Goal: Transaction & Acquisition: Purchase product/service

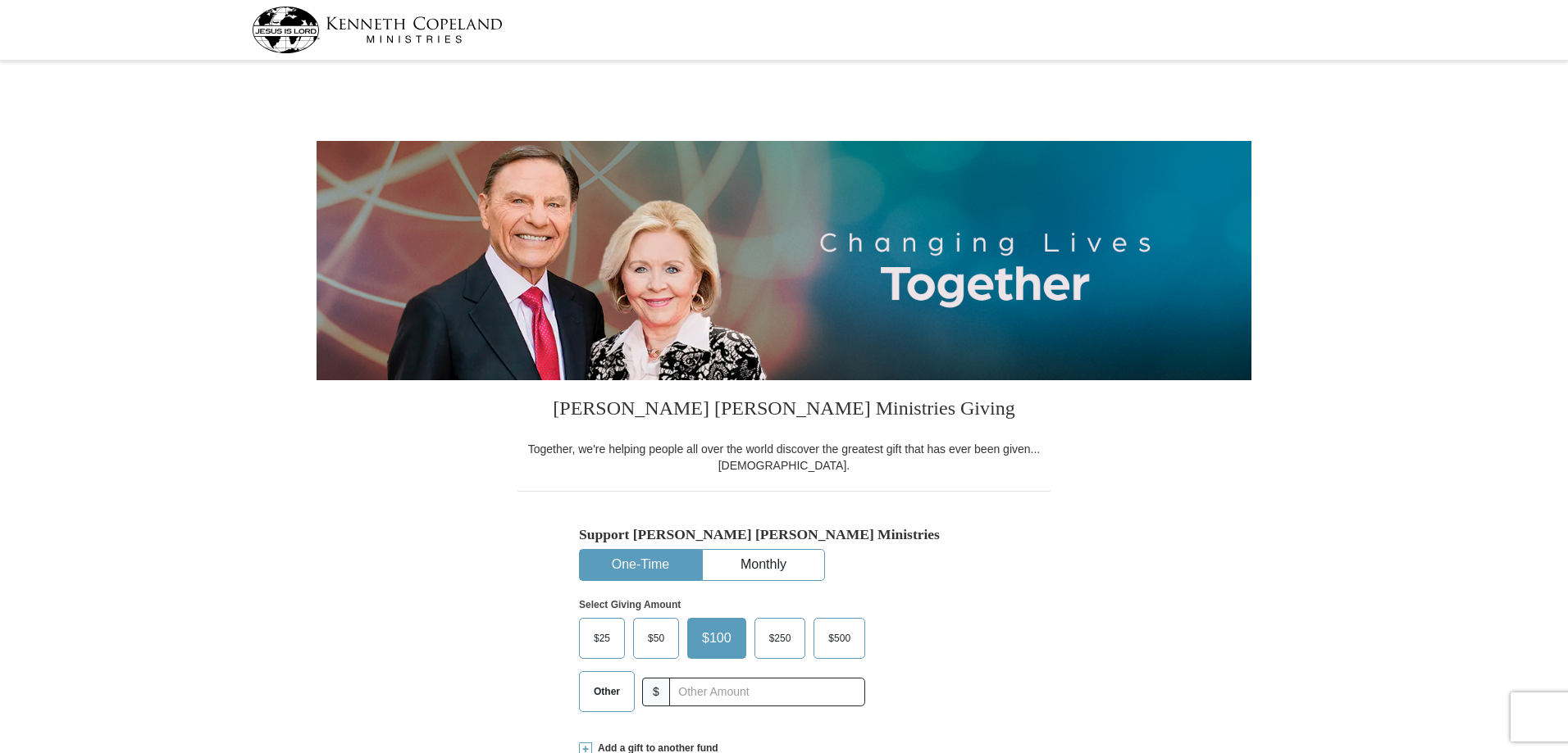
select select "OK"
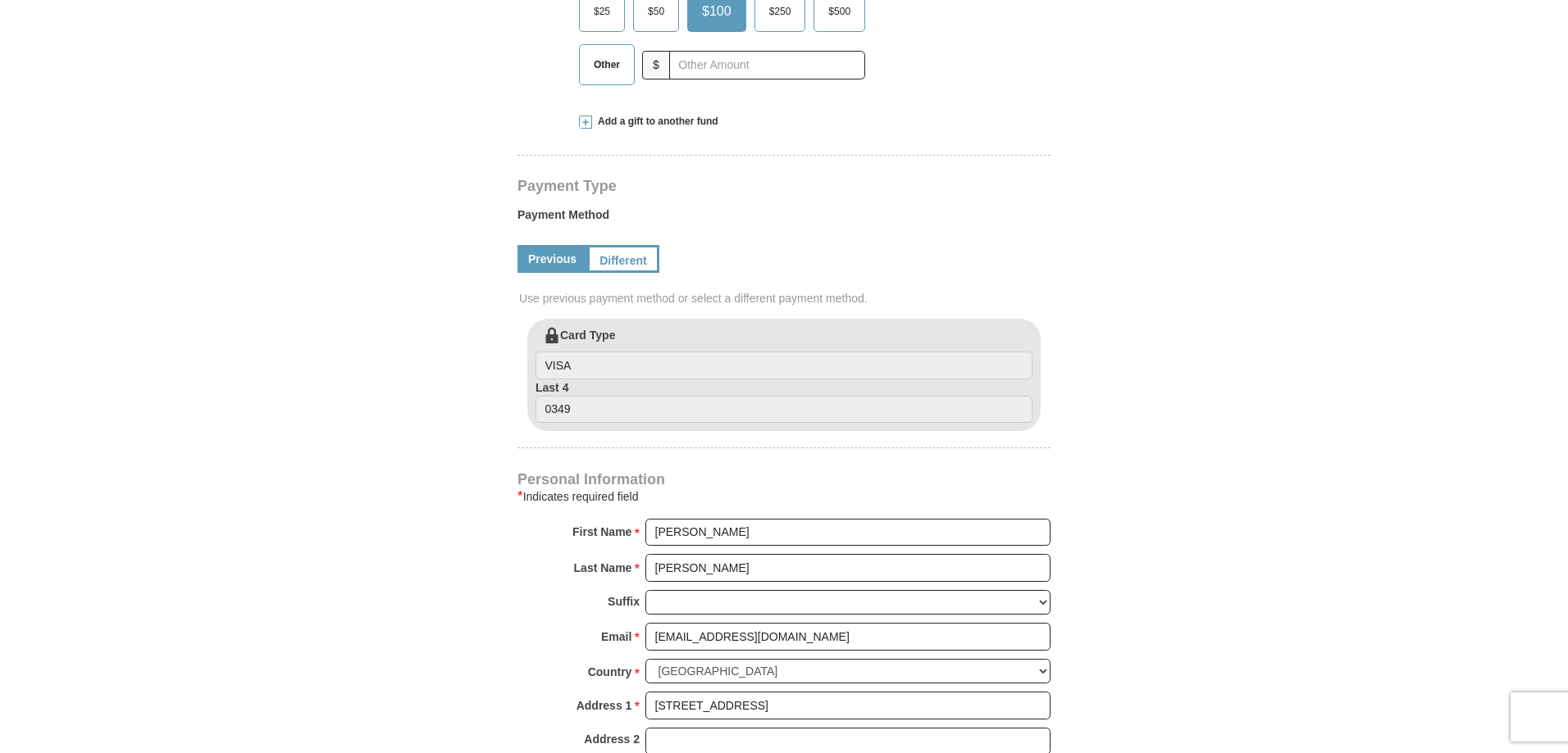
scroll to position [655, 0]
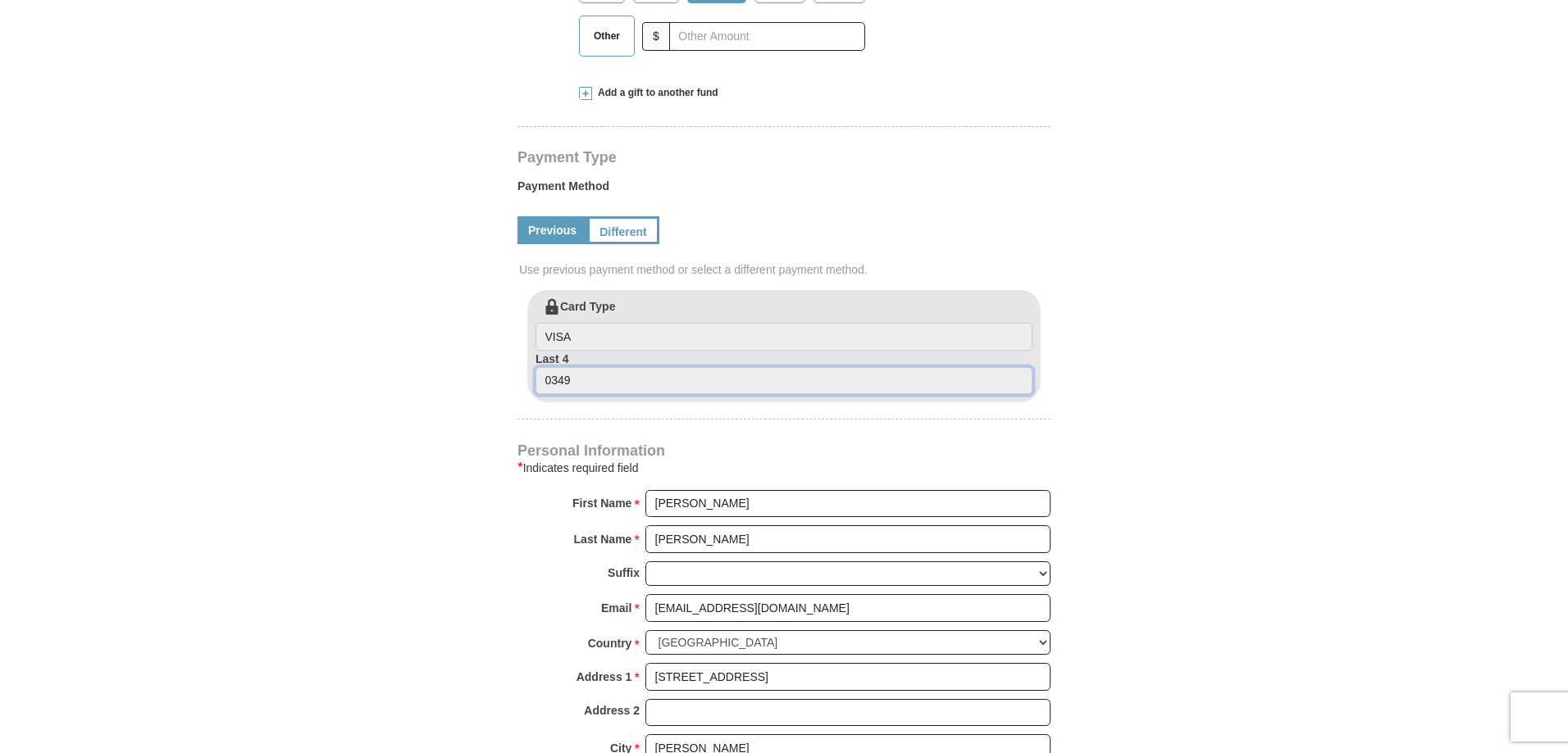
click at [599, 382] on input "0349" at bounding box center [784, 380] width 497 height 27
click at [591, 380] on input "0349" at bounding box center [784, 380] width 497 height 27
click at [568, 383] on input "0349" at bounding box center [784, 380] width 497 height 27
click at [628, 226] on link "Different" at bounding box center [622, 230] width 69 height 27
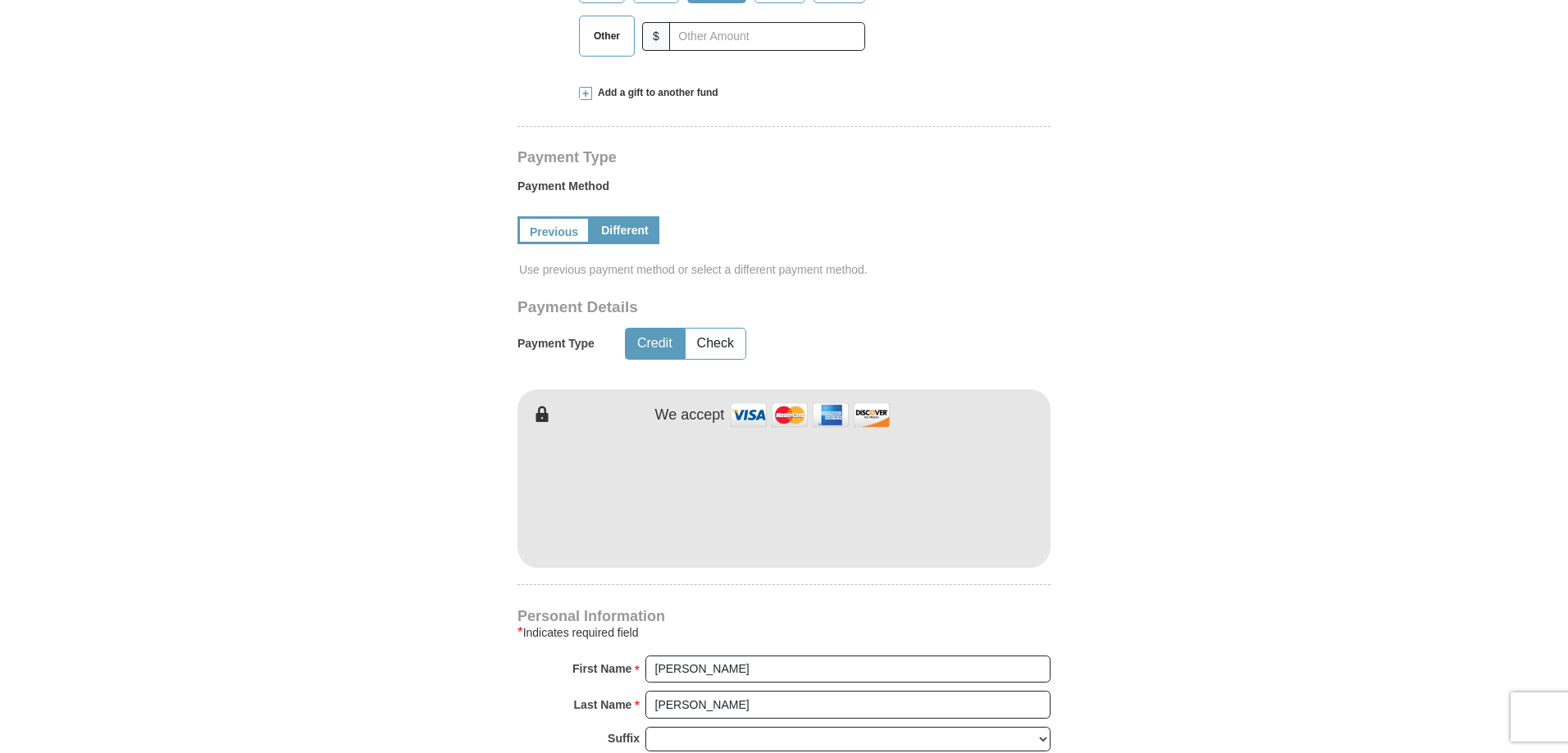
click at [690, 579] on div "Kenneth Copeland Ministries Giving Together, we're helping people all over the …" at bounding box center [784, 532] width 533 height 1617
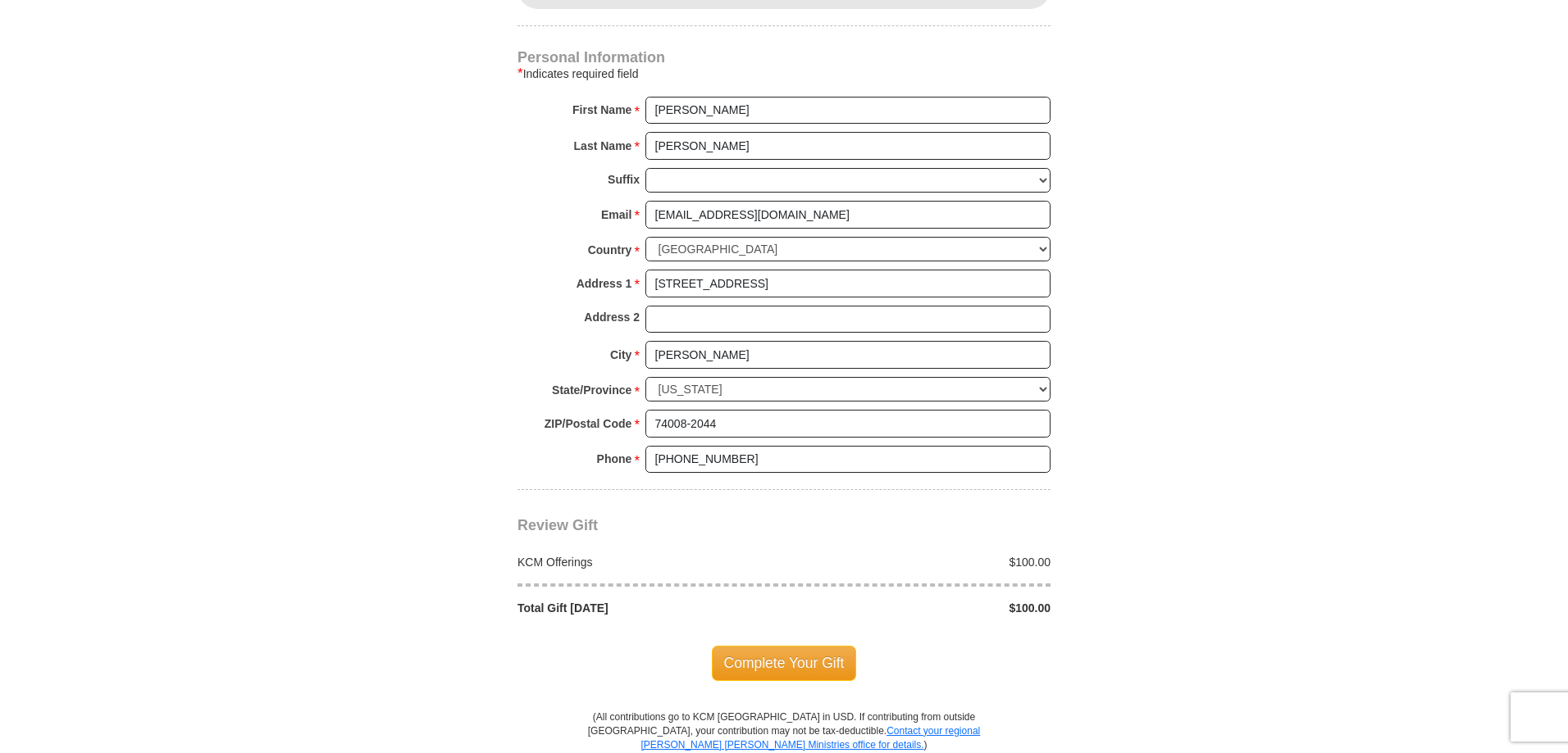
scroll to position [1229, 0]
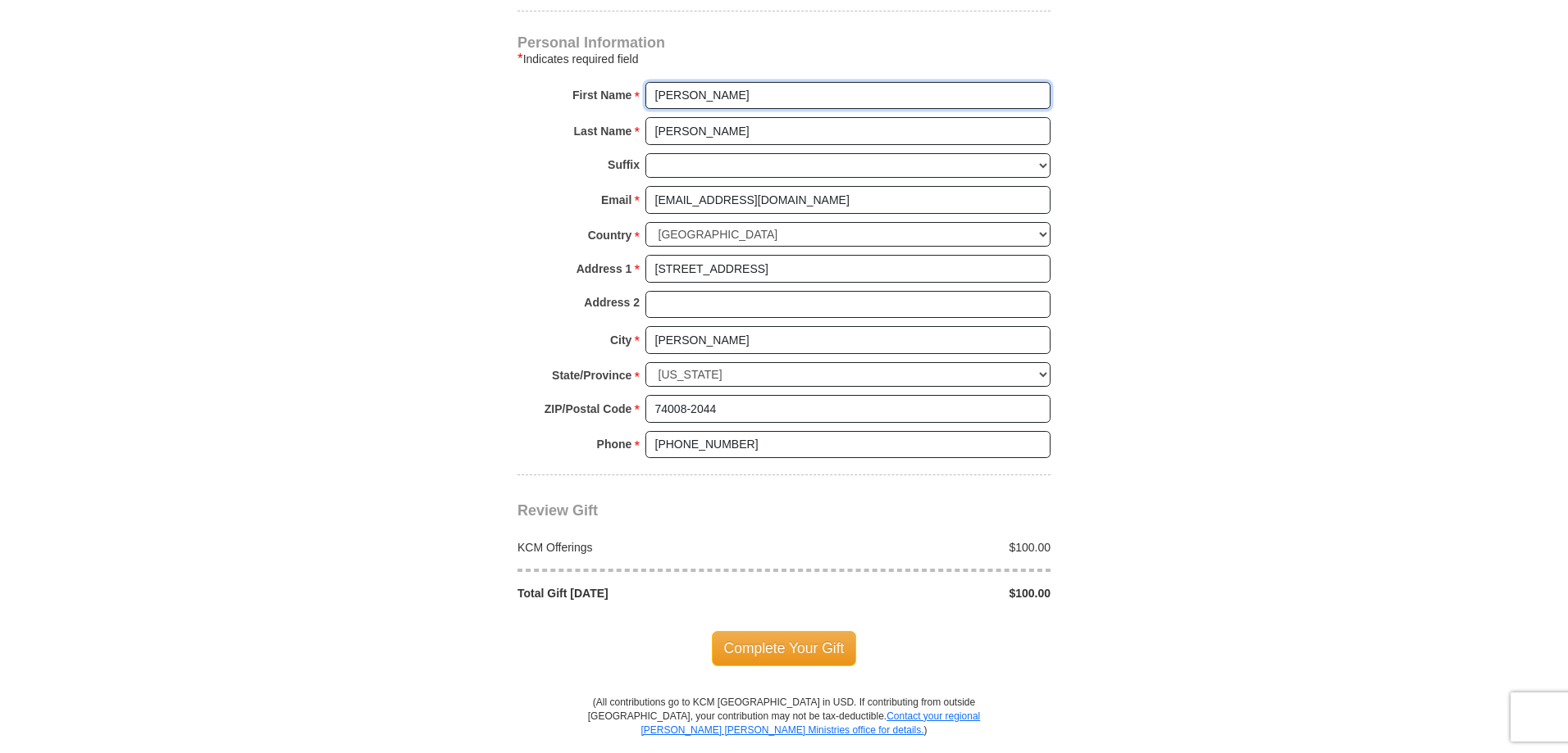
click at [688, 94] on input "Keith" at bounding box center [847, 95] width 406 height 27
type input "Keith & Leslie"
click at [989, 129] on input "McNamara" at bounding box center [847, 130] width 406 height 27
click at [757, 647] on span "Complete Your Gift" at bounding box center [784, 648] width 146 height 35
